Goal: Transaction & Acquisition: Purchase product/service

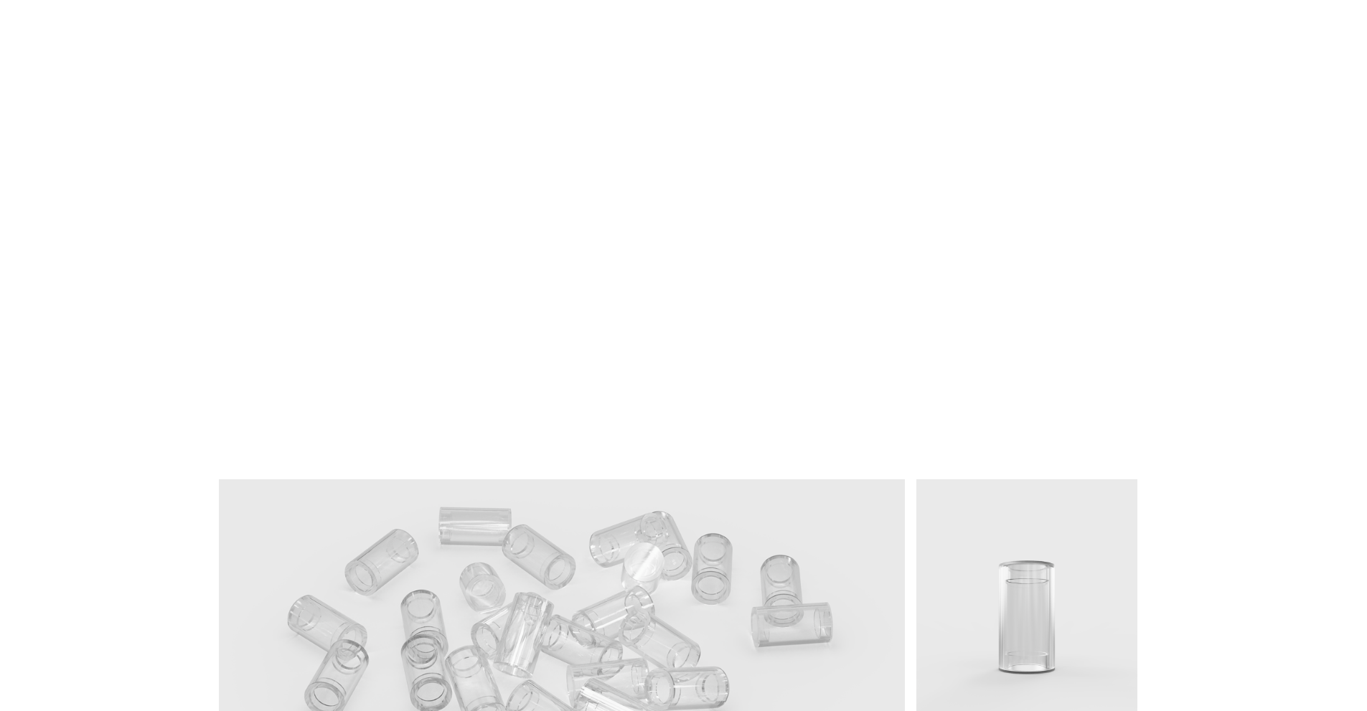
scroll to position [359, 0]
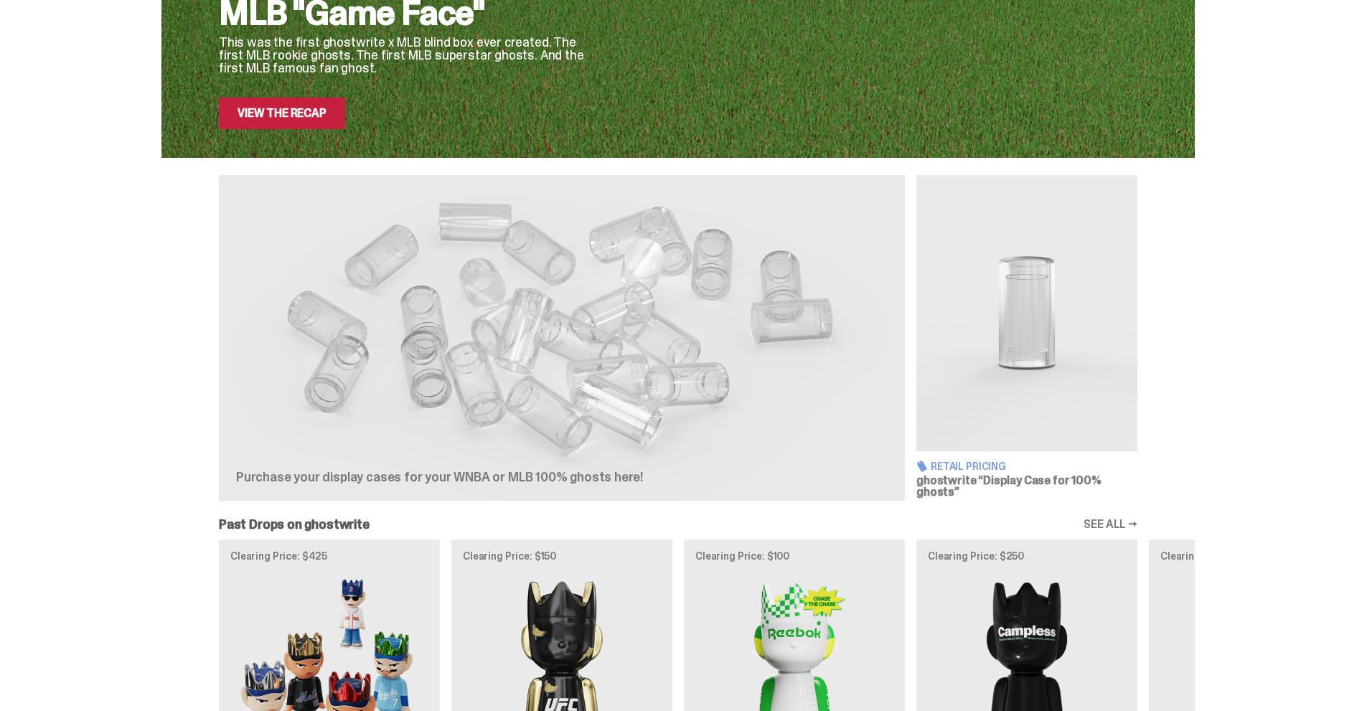
click at [811, 311] on div "Purchase your display cases for your WNBA or MLB 100% ghosts here!" at bounding box center [562, 338] width 686 height 326
